Goal: Task Accomplishment & Management: Use online tool/utility

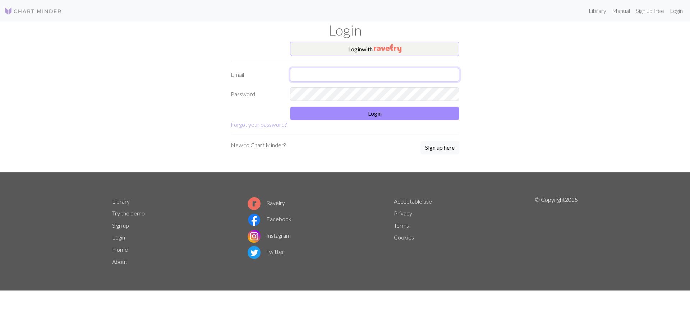
click at [322, 73] on input "text" at bounding box center [374, 75] width 169 height 14
type input "02kremerj@gmail.com"
click at [364, 118] on button "Login" at bounding box center [374, 114] width 169 height 14
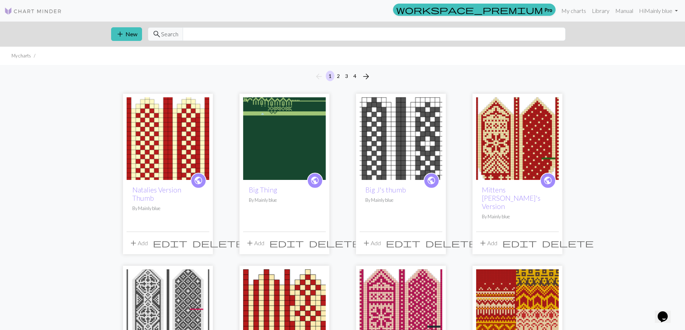
click at [317, 238] on span "delete" at bounding box center [335, 243] width 52 height 10
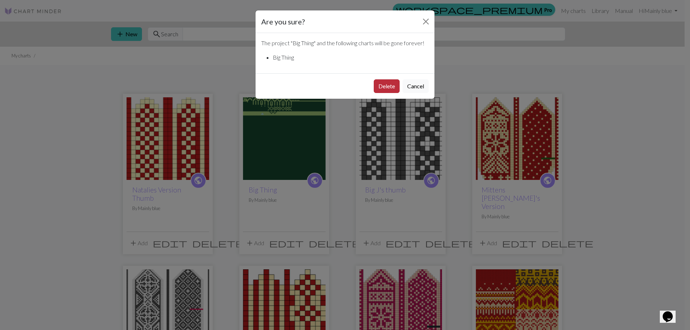
click at [389, 87] on button "Delete" at bounding box center [387, 86] width 26 height 14
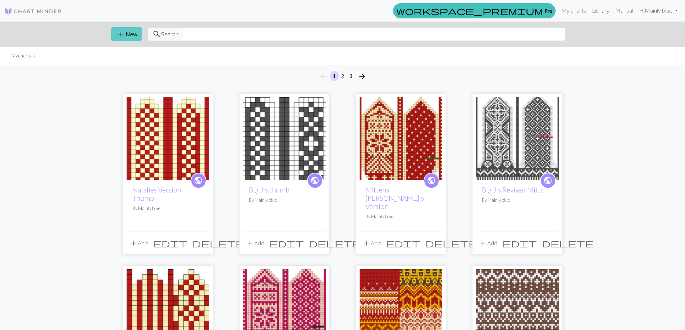
click at [127, 35] on button "add New" at bounding box center [126, 34] width 31 height 14
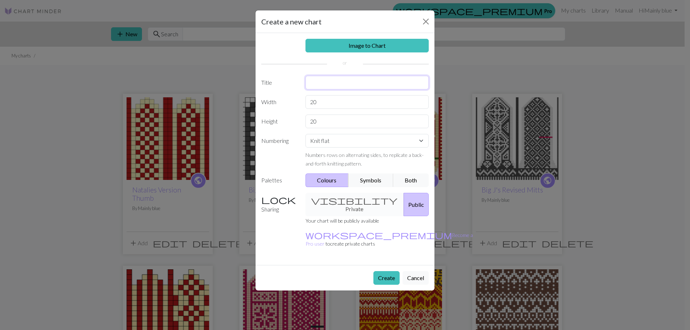
click at [328, 84] on input "text" at bounding box center [368, 83] width 124 height 14
type input "Spanish design"
drag, startPoint x: 346, startPoint y: 100, endPoint x: 267, endPoint y: 100, distance: 79.4
click at [273, 100] on div "Width 20" at bounding box center [345, 102] width 176 height 14
type input "200"
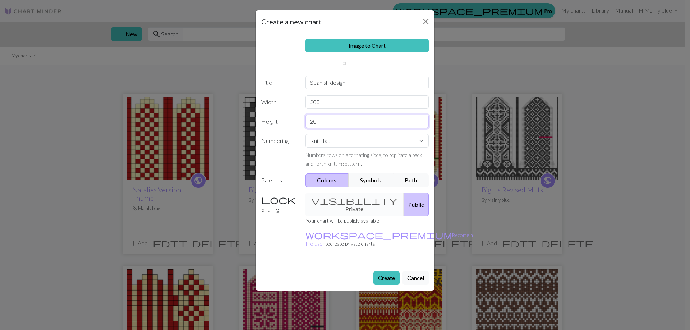
click at [327, 121] on input "20" at bounding box center [368, 122] width 124 height 14
type input "200"
click at [389, 142] on select "Knit flat Knit in the round Lace knitting Cross stitch" at bounding box center [368, 141] width 124 height 14
click at [388, 143] on select "Knit flat Knit in the round Lace knitting Cross stitch" at bounding box center [368, 141] width 124 height 14
click at [395, 271] on button "Create" at bounding box center [386, 278] width 26 height 14
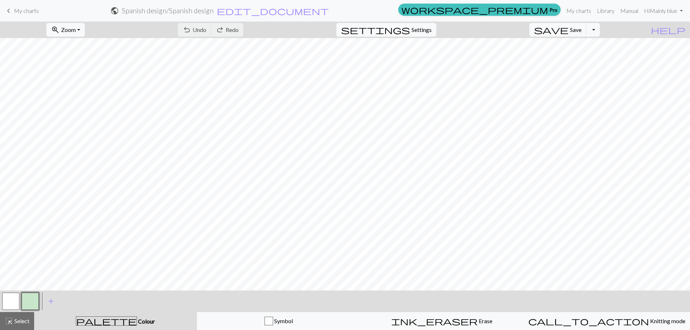
click at [38, 301] on button "button" at bounding box center [30, 301] width 17 height 17
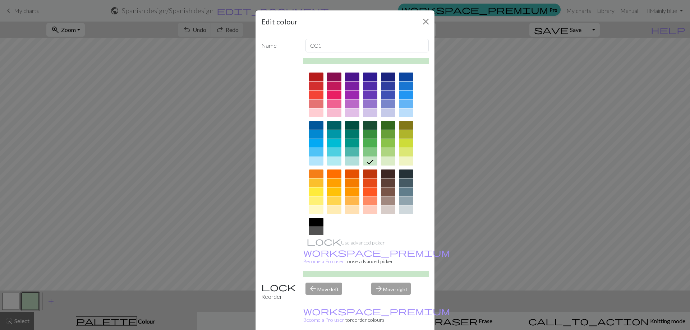
click at [368, 125] on div at bounding box center [370, 125] width 14 height 9
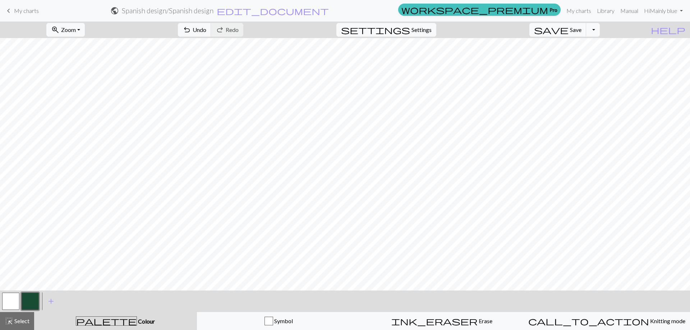
click at [13, 295] on button "button" at bounding box center [10, 301] width 17 height 17
click at [7, 304] on button "button" at bounding box center [10, 301] width 17 height 17
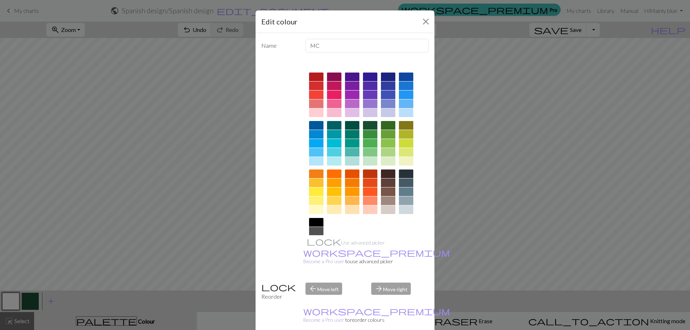
click at [331, 201] on div at bounding box center [334, 201] width 14 height 9
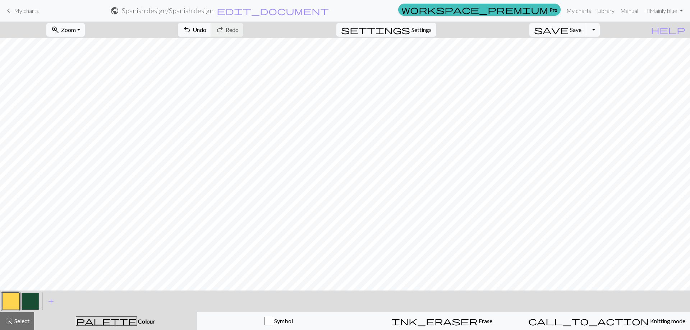
click at [83, 26] on button "zoom_in Zoom Zoom" at bounding box center [65, 30] width 38 height 14
click at [98, 66] on button "Fit height" at bounding box center [75, 69] width 57 height 12
click at [30, 299] on button "button" at bounding box center [30, 301] width 17 height 17
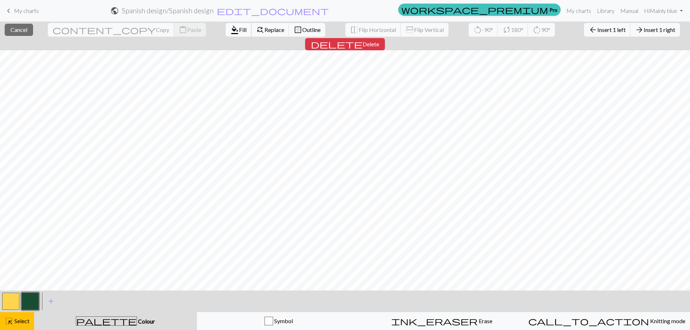
click at [239, 29] on span "Fill" at bounding box center [243, 29] width 8 height 7
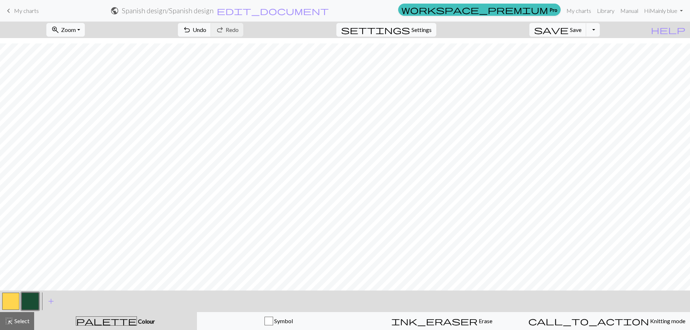
scroll to position [0, 0]
click at [17, 321] on span "Select" at bounding box center [21, 321] width 16 height 7
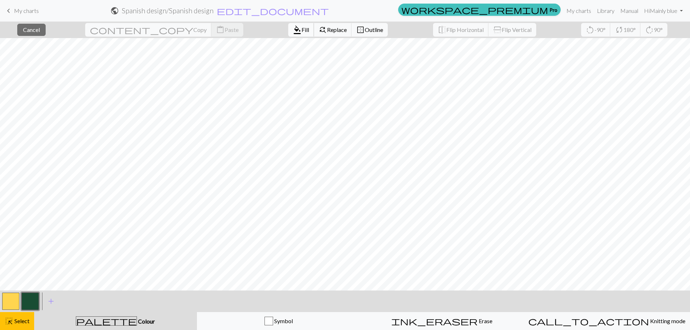
click at [293, 32] on span "format_color_fill" at bounding box center [297, 30] width 9 height 10
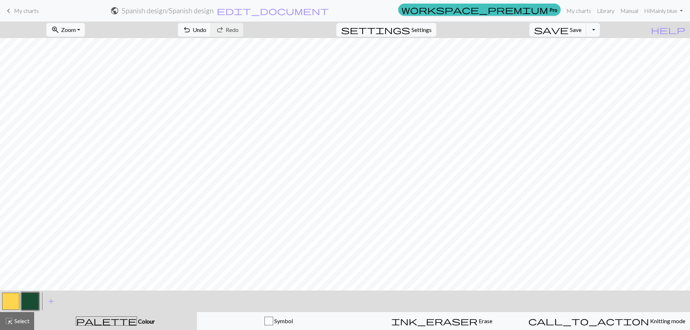
scroll to position [497, 0]
click at [19, 321] on span "Select" at bounding box center [21, 321] width 16 height 7
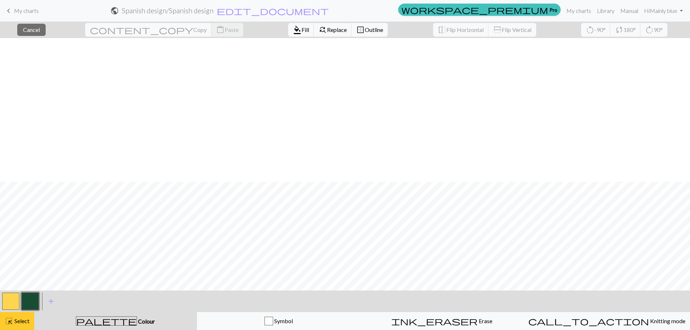
scroll to position [144, 0]
click at [302, 31] on span "Fill" at bounding box center [306, 29] width 8 height 7
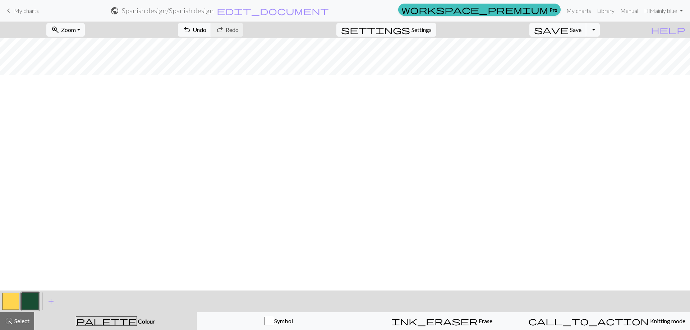
scroll to position [108, 0]
